Goal: Find specific page/section: Find specific page/section

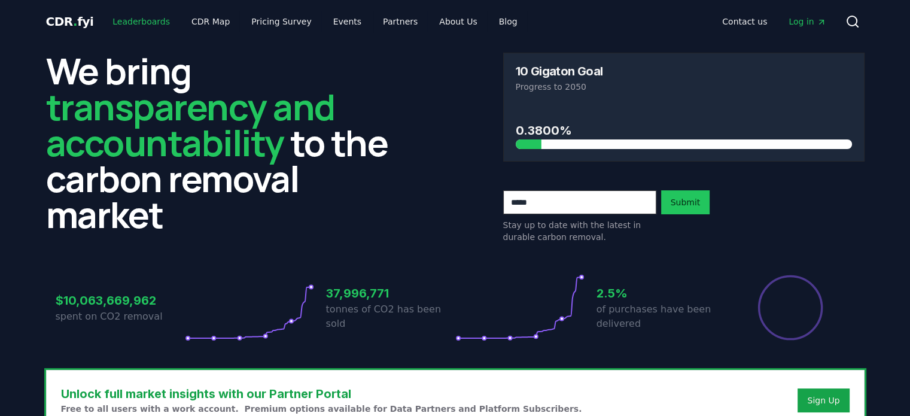
click at [153, 21] on link "Leaderboards" at bounding box center [141, 22] width 77 height 22
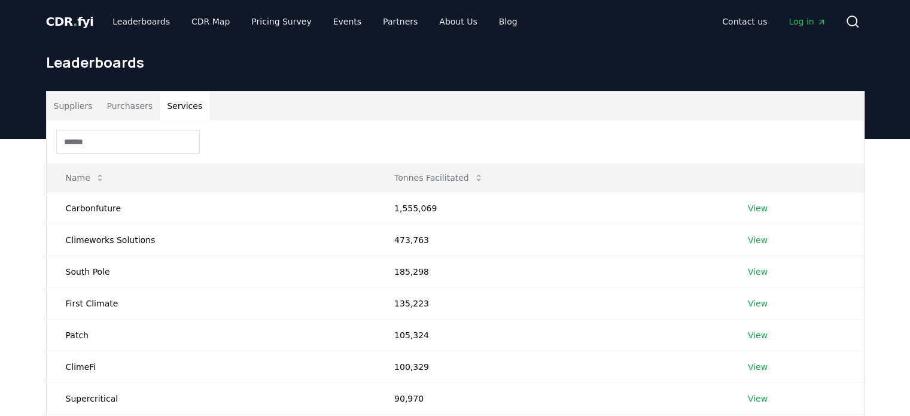
click at [168, 101] on button "Services" at bounding box center [185, 106] width 50 height 29
click at [148, 104] on button "Purchasers" at bounding box center [129, 106] width 60 height 29
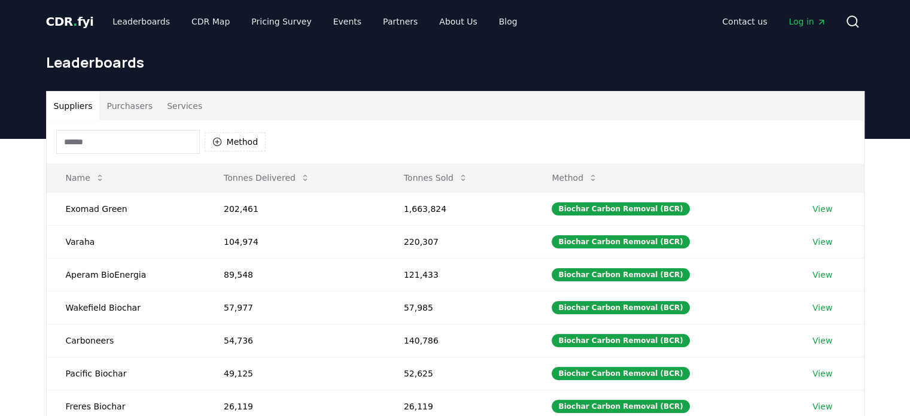
click at [72, 105] on button "Suppliers" at bounding box center [73, 106] width 53 height 29
click at [126, 107] on button "Purchasers" at bounding box center [129, 106] width 60 height 29
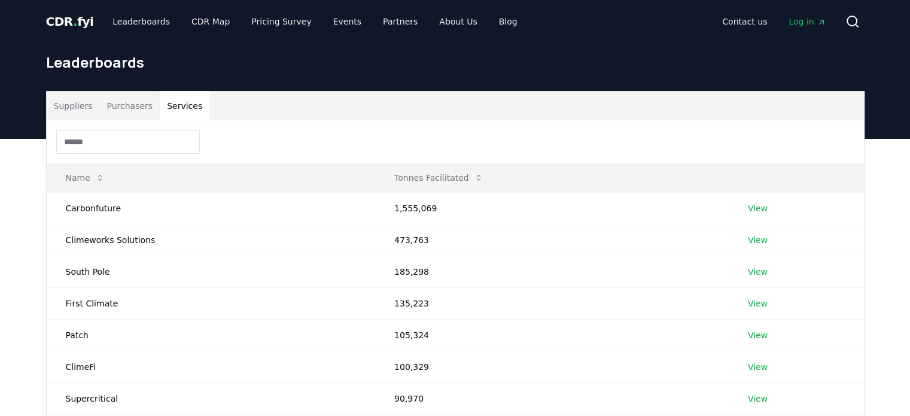
click at [194, 107] on button "Services" at bounding box center [185, 106] width 50 height 29
click at [79, 105] on button "Suppliers" at bounding box center [73, 106] width 53 height 29
